Goal: Information Seeking & Learning: Find specific fact

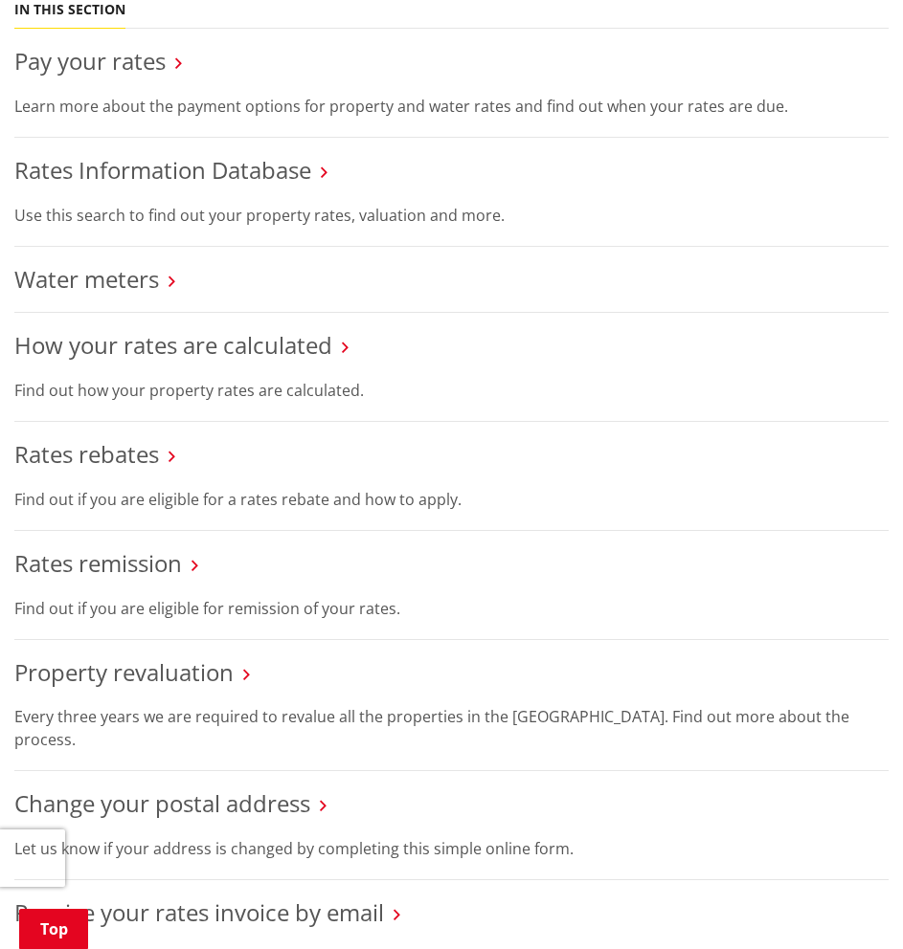
scroll to position [574, 0]
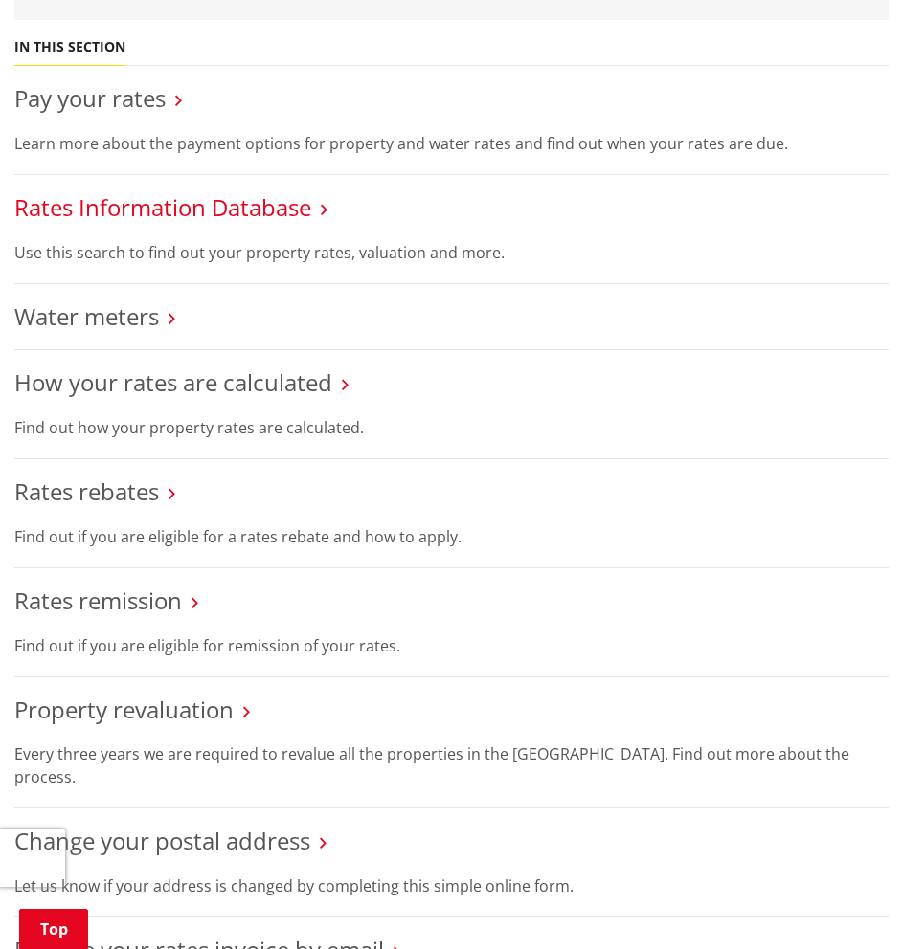
click at [235, 208] on link "Rates Information Database" at bounding box center [162, 207] width 297 height 32
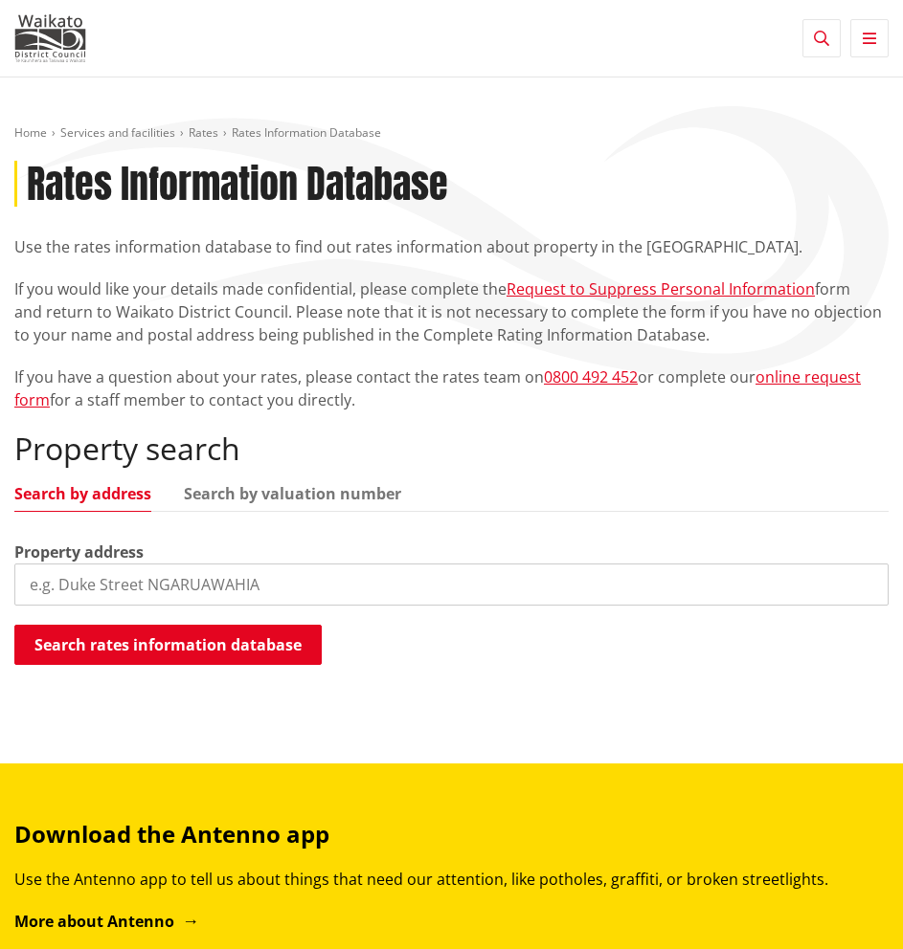
drag, startPoint x: 159, startPoint y: 594, endPoint x: 175, endPoint y: 582, distance: 20.5
click at [159, 593] on input "search" at bounding box center [451, 585] width 874 height 42
paste input "[STREET_ADDRESS]"
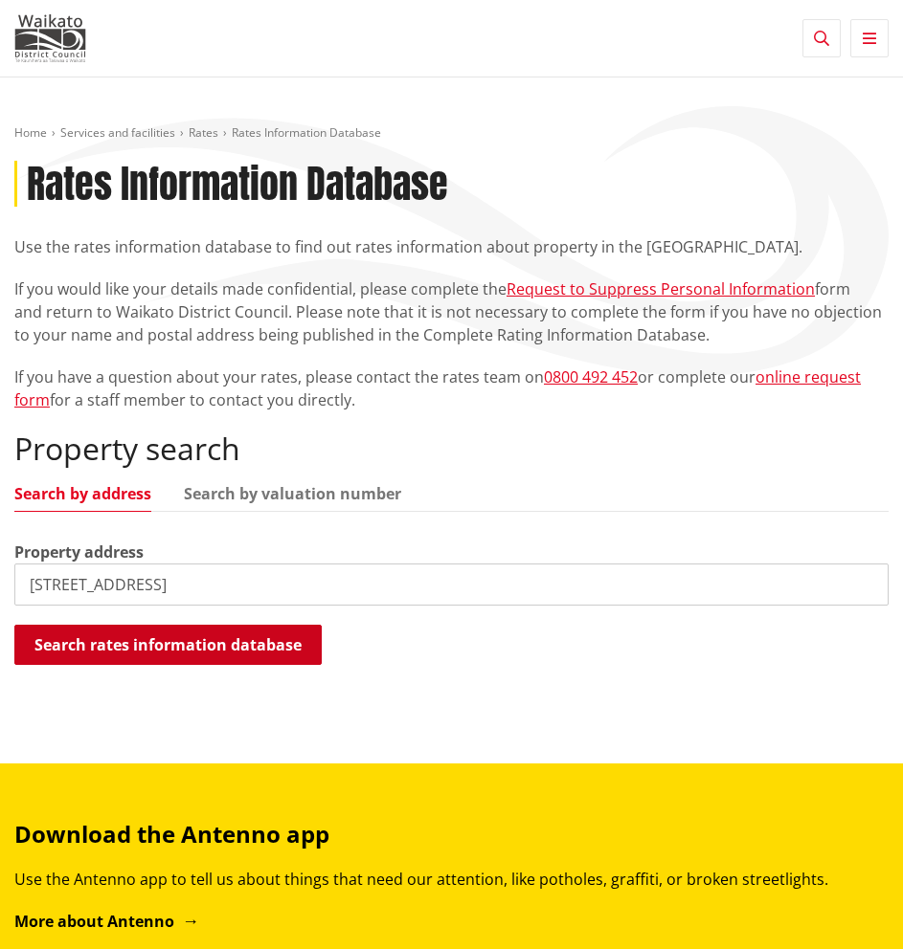
type input "[STREET_ADDRESS]"
click at [168, 644] on button "Search rates information database" at bounding box center [167, 645] width 307 height 40
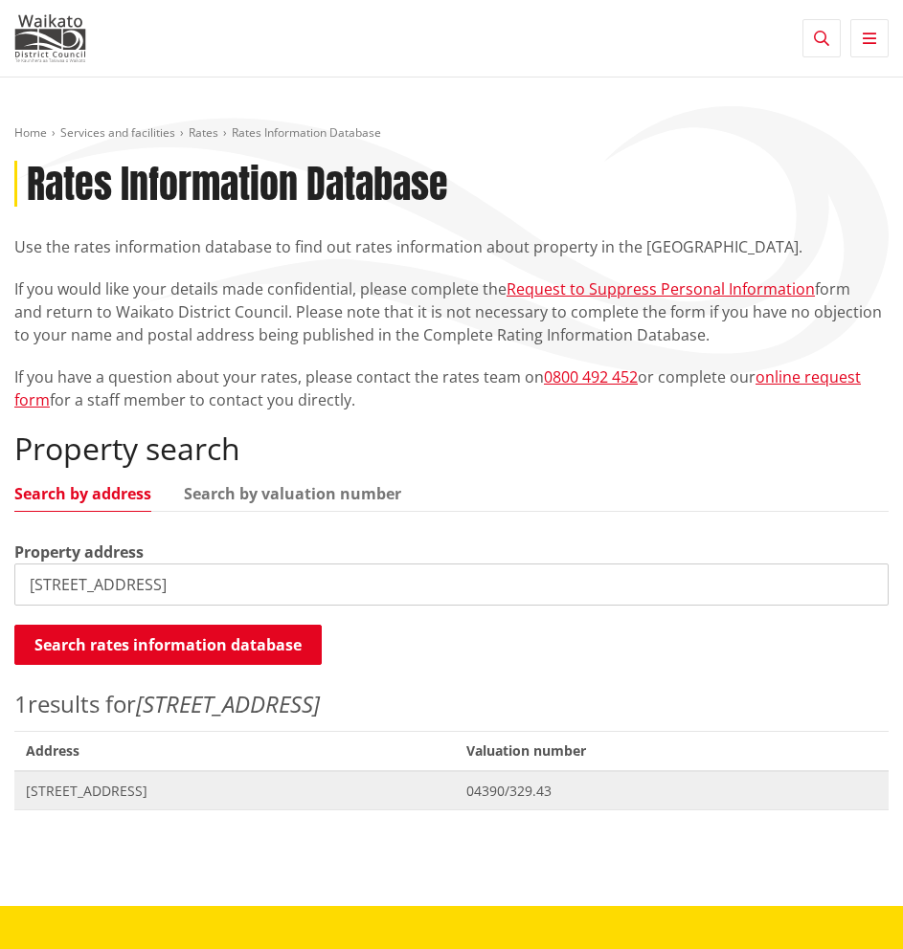
click at [142, 795] on span "[STREET_ADDRESS]" at bounding box center [234, 791] width 417 height 19
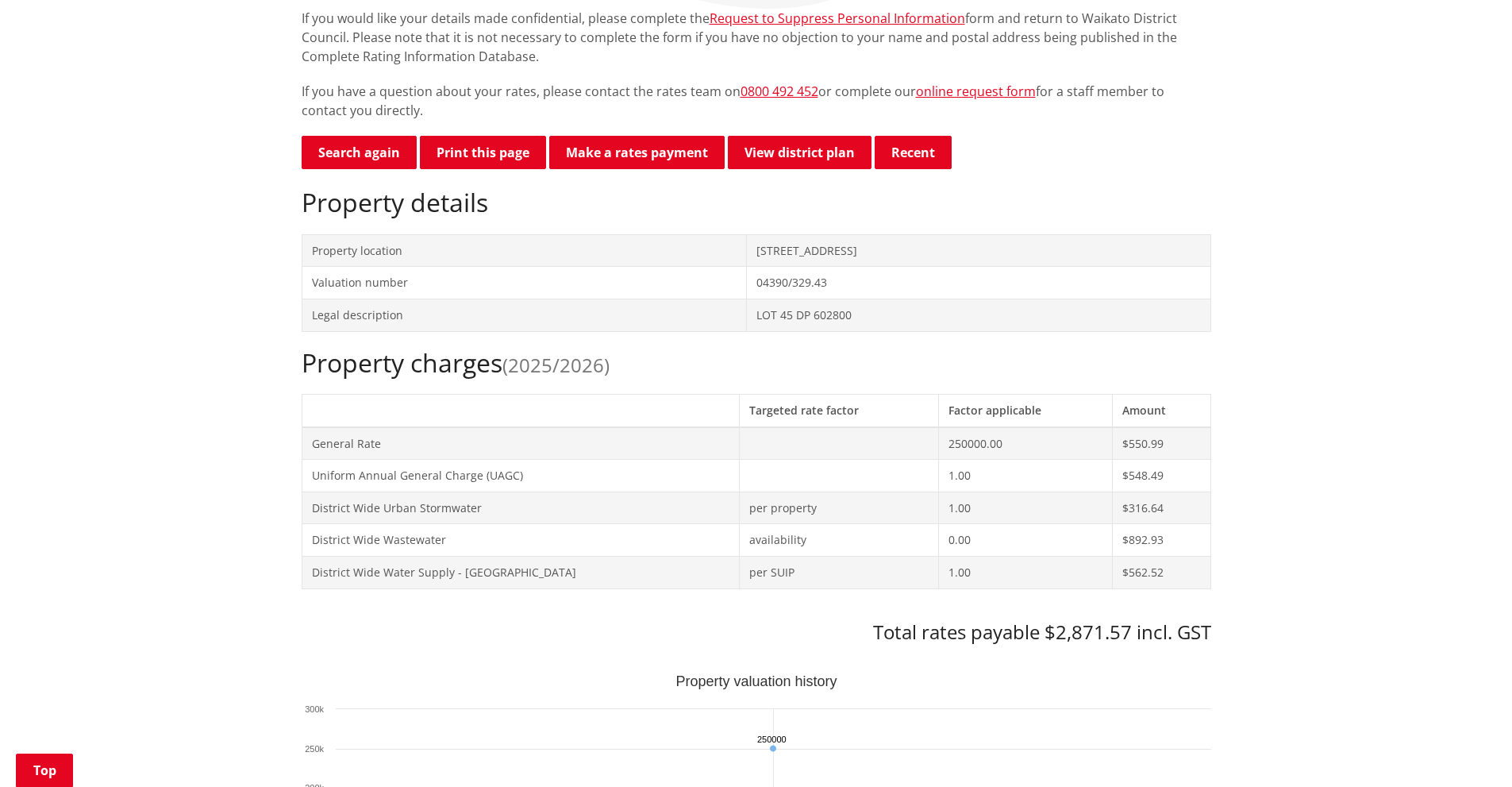
scroll to position [318, 0]
